Goal: Use online tool/utility

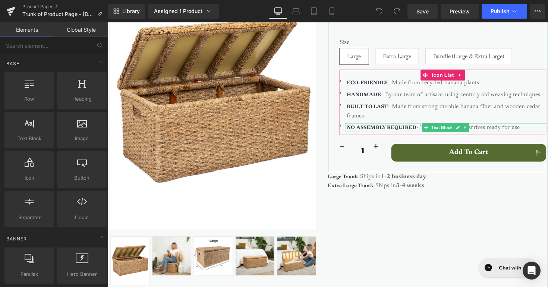
scroll to position [162, 0]
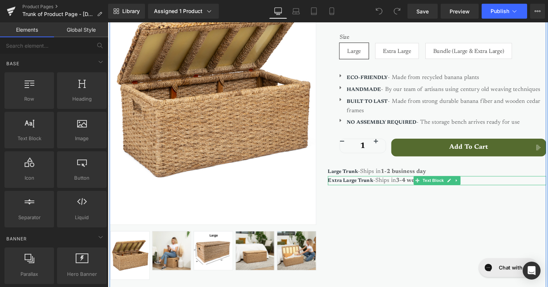
click at [409, 182] on strong "3-4 weeks" at bounding box center [417, 185] width 29 height 6
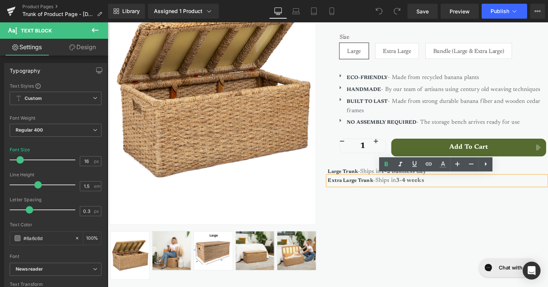
click at [409, 182] on strong "3-4 weeks" at bounding box center [417, 185] width 29 height 6
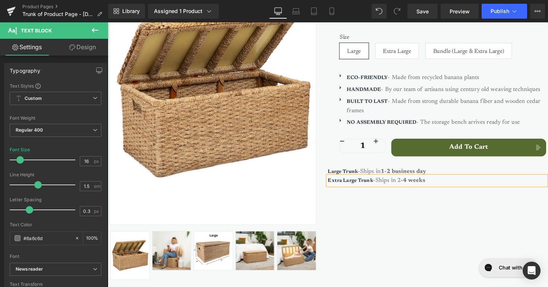
click at [415, 183] on strong "-4 weeks" at bounding box center [420, 185] width 25 height 6
click at [409, 183] on p "Extra Large Trunk -Ships in 2 -3 weeks" at bounding box center [445, 184] width 224 height 9
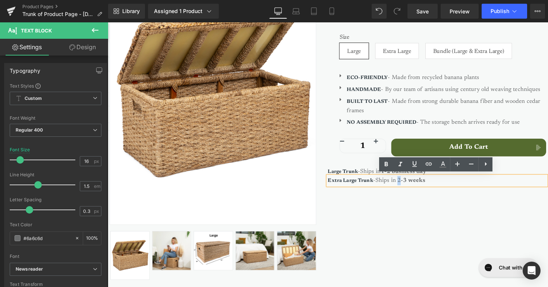
click at [406, 183] on p "Extra Large Trunk -Ships in 2 -3 weeks" at bounding box center [445, 184] width 224 height 9
click at [384, 162] on icon at bounding box center [386, 164] width 9 height 9
click at [383, 205] on div "Sale Off (P) Image ‹" at bounding box center [333, 120] width 447 height 347
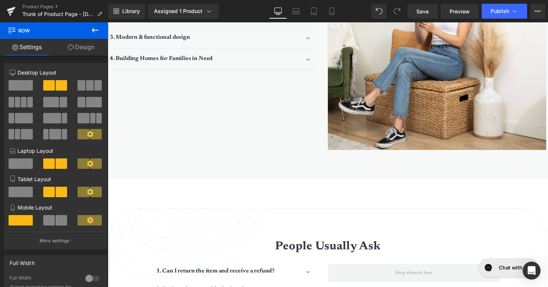
scroll to position [1030, 0]
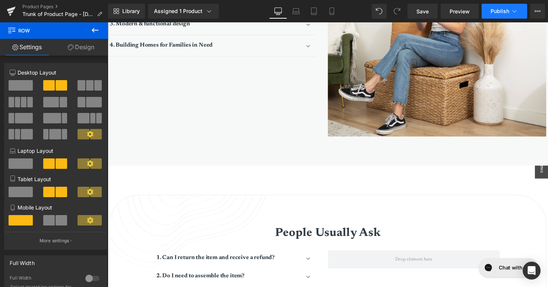
click at [498, 13] on span "Publish" at bounding box center [500, 11] width 19 height 6
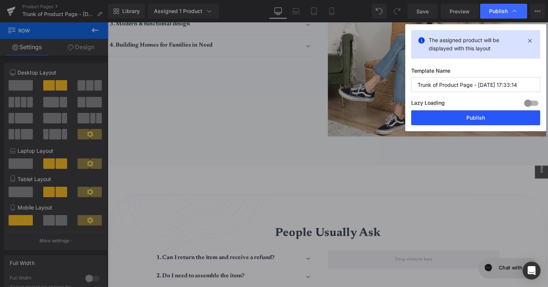
click at [456, 123] on button "Publish" at bounding box center [475, 117] width 129 height 15
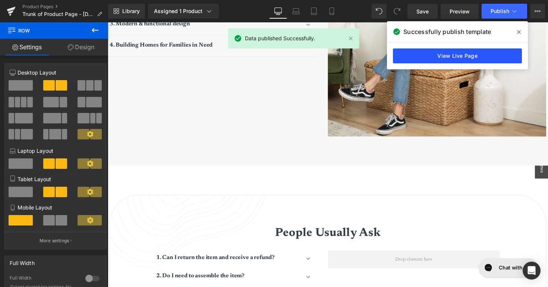
click at [437, 52] on link "View Live Page" at bounding box center [457, 55] width 129 height 15
